Goal: Transaction & Acquisition: Subscribe to service/newsletter

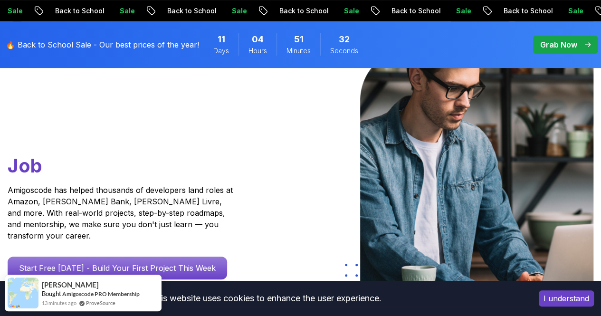
scroll to position [143, 0]
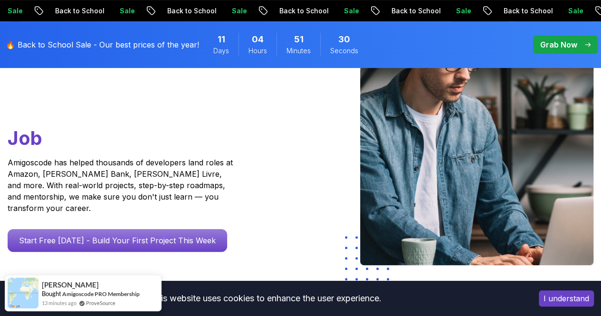
click at [550, 299] on button "I understand" at bounding box center [566, 298] width 55 height 16
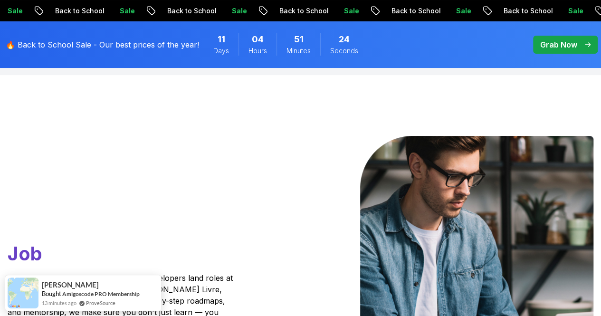
scroll to position [0, 0]
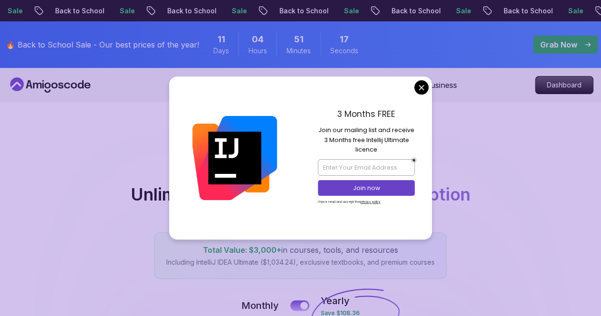
scroll to position [95, 0]
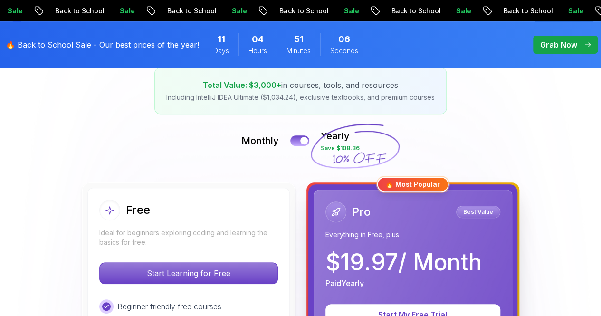
scroll to position [190, 0]
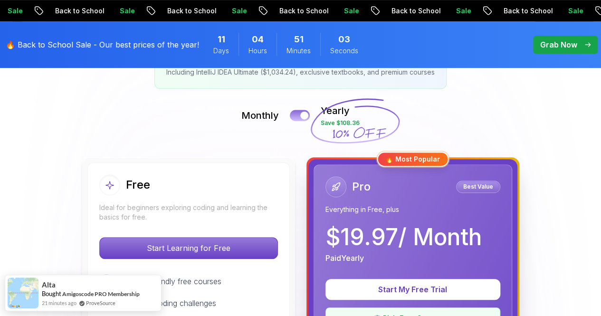
click at [305, 117] on div at bounding box center [304, 116] width 8 height 8
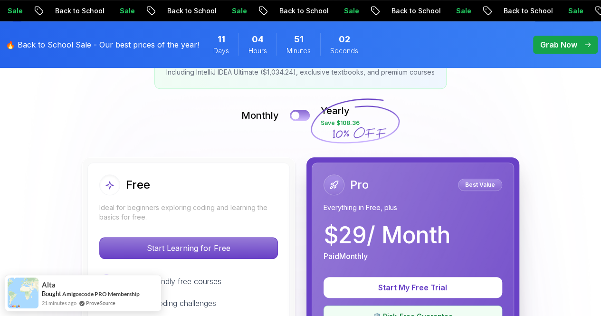
click at [305, 117] on button at bounding box center [300, 115] width 20 height 11
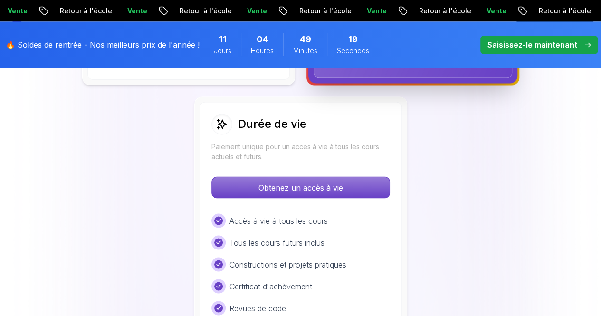
scroll to position [665, 0]
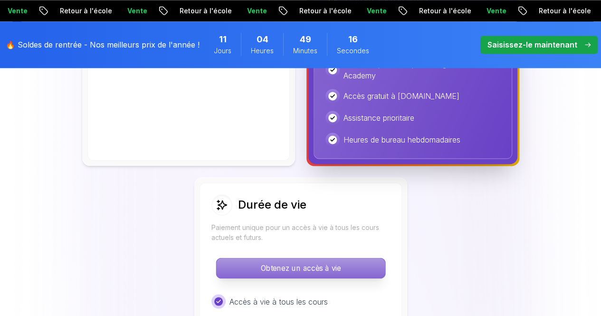
click at [352, 258] on p "Obtenez un accès à vie" at bounding box center [300, 268] width 169 height 20
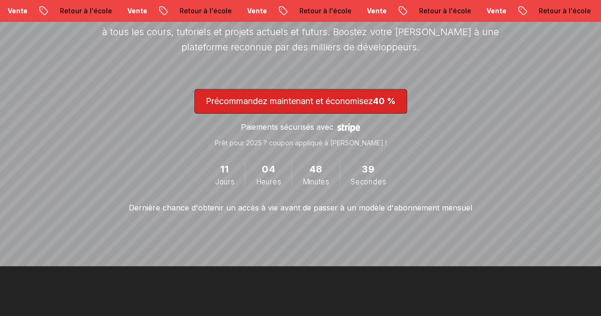
scroll to position [285, 0]
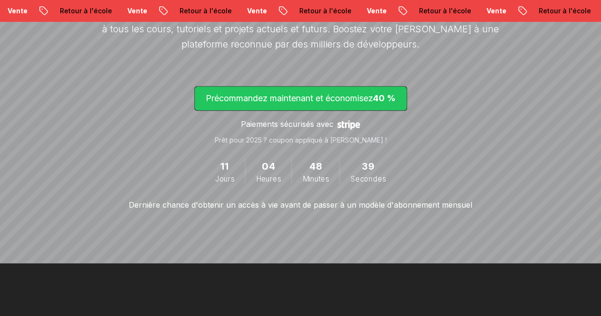
click at [287, 95] on font "Précommandez maintenant et économisez" at bounding box center [289, 98] width 167 height 10
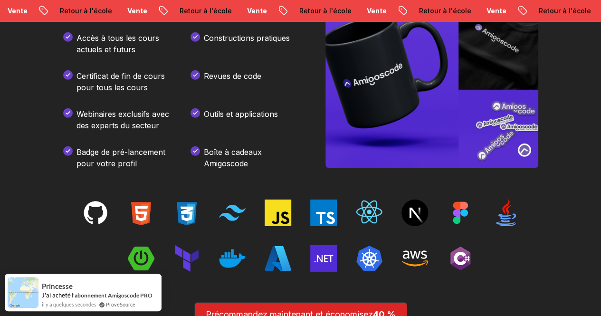
scroll to position [1583, 0]
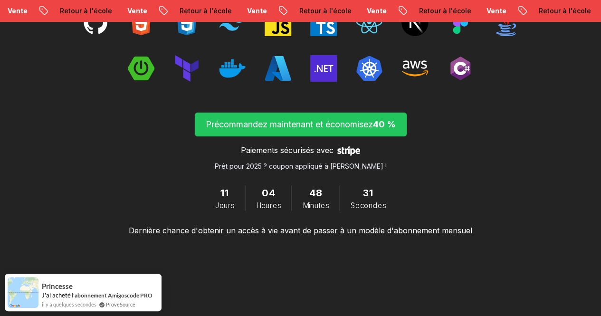
click at [377, 136] on span "submit" at bounding box center [301, 125] width 212 height 24
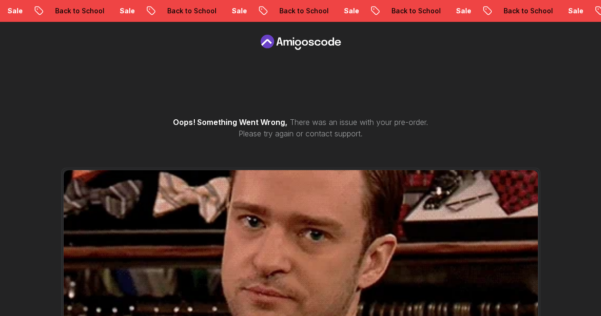
click at [300, 45] on icon at bounding box center [301, 42] width 86 height 15
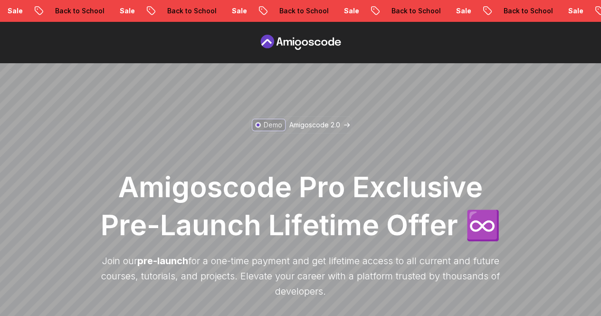
click at [297, 39] on icon at bounding box center [301, 42] width 86 height 15
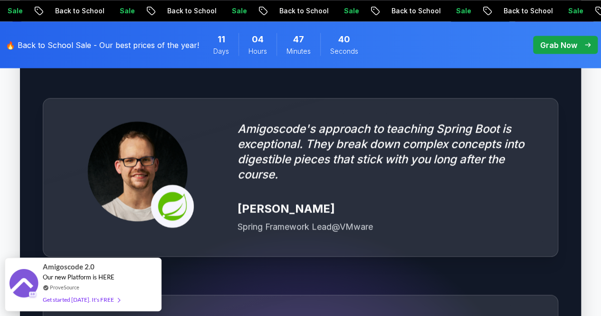
scroll to position [2660, 0]
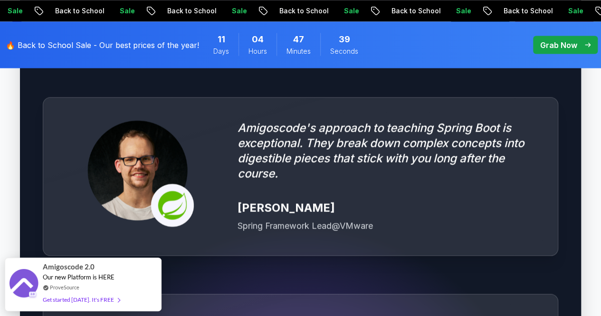
click at [567, 47] on p "Grab Now" at bounding box center [558, 44] width 37 height 11
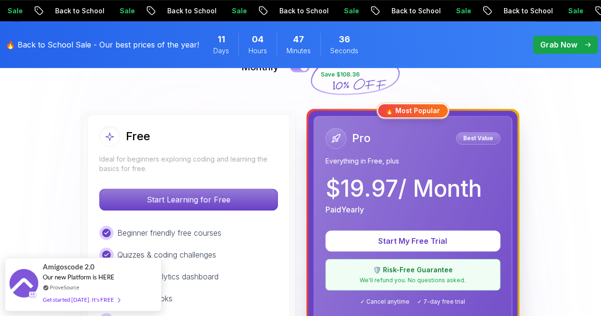
scroll to position [285, 0]
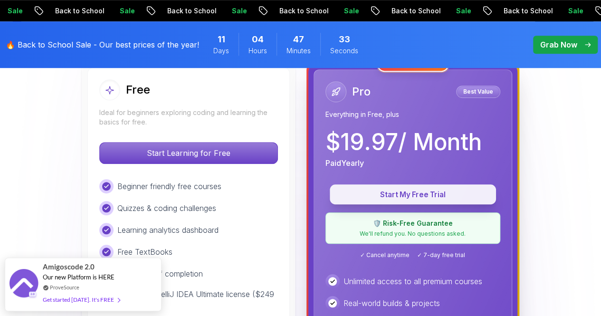
click at [444, 189] on p "Start My Free Trial" at bounding box center [413, 194] width 144 height 11
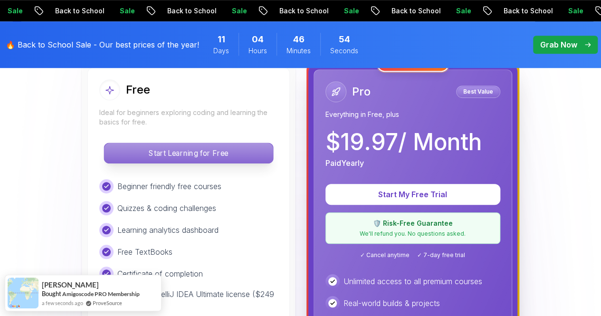
click at [167, 152] on p "Start Learning for Free" at bounding box center [188, 153] width 169 height 20
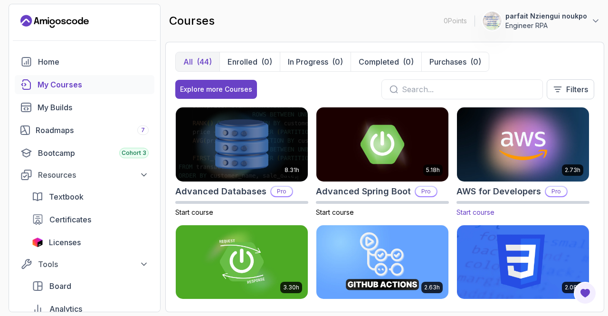
click at [567, 141] on img at bounding box center [523, 143] width 139 height 77
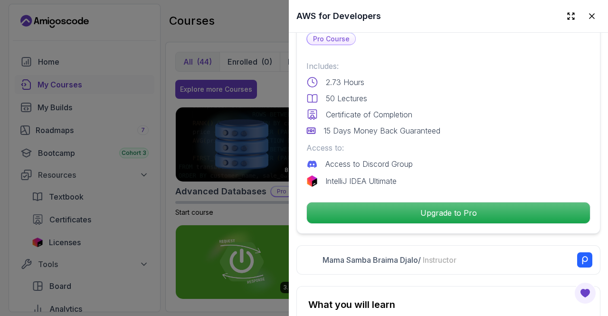
scroll to position [238, 0]
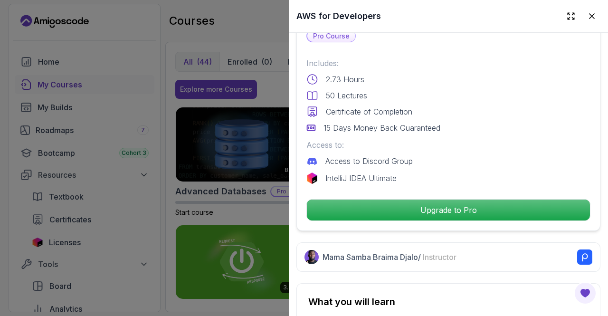
click at [192, 173] on div at bounding box center [304, 158] width 608 height 316
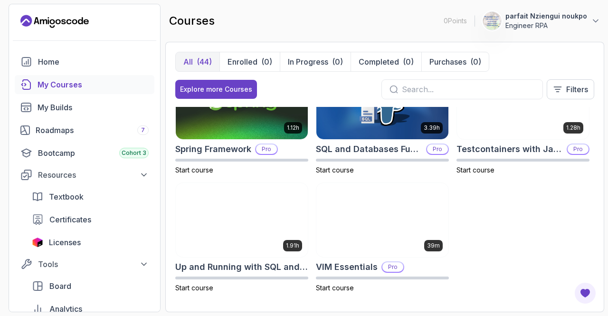
scroll to position [1571, 0]
